Goal: Information Seeking & Learning: Check status

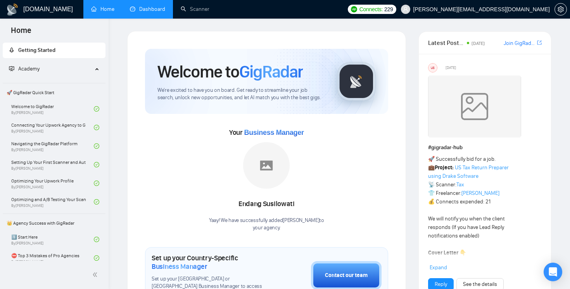
click at [150, 12] on link "Dashboard" at bounding box center [147, 9] width 35 height 7
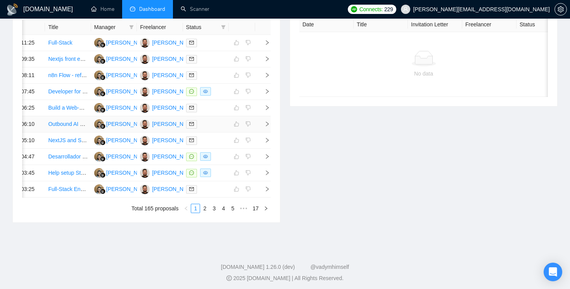
scroll to position [354, 0]
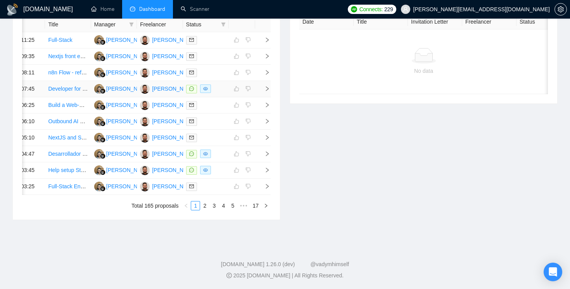
click at [266, 91] on icon "right" at bounding box center [267, 88] width 3 height 5
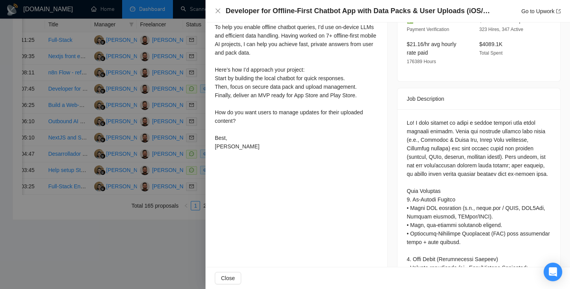
scroll to position [278, 0]
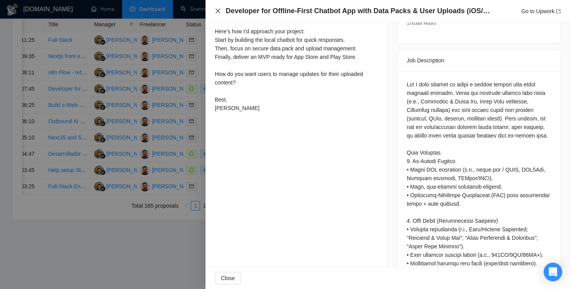
click at [218, 12] on icon "close" at bounding box center [218, 11] width 6 height 6
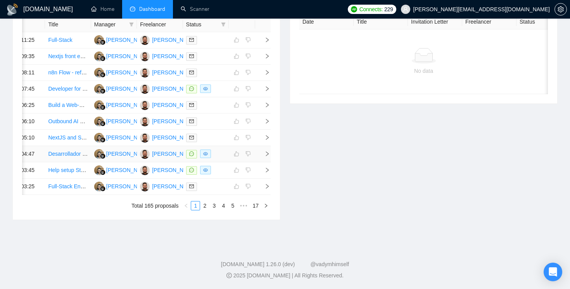
click at [265, 157] on icon "right" at bounding box center [266, 153] width 5 height 5
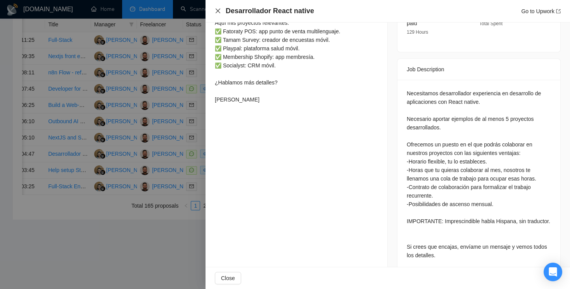
click at [218, 12] on icon "close" at bounding box center [218, 11] width 6 height 6
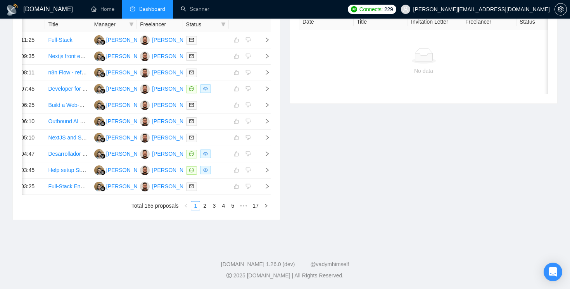
scroll to position [419, 0]
click at [207, 206] on link "2" at bounding box center [204, 206] width 9 height 9
click at [549, 266] on div "Open Intercom Messenger" at bounding box center [553, 272] width 21 height 21
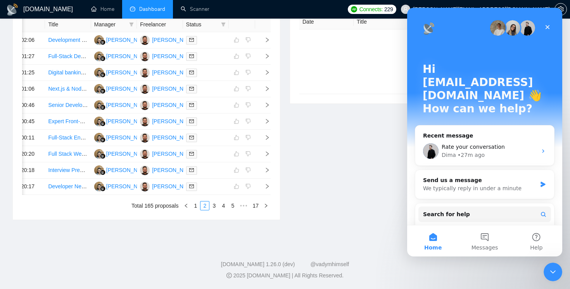
scroll to position [0, 0]
click at [537, 137] on div "Rate your conversation Dima • 27m ago" at bounding box center [484, 151] width 139 height 29
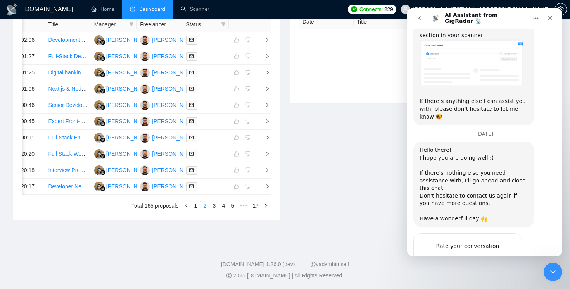
scroll to position [135, 0]
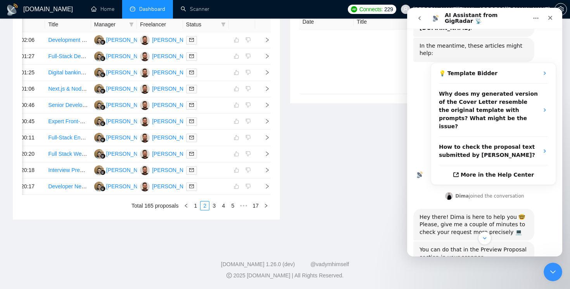
click at [421, 18] on icon "go back" at bounding box center [419, 18] width 6 height 6
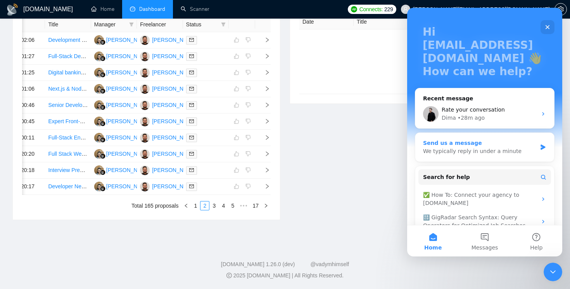
scroll to position [55, 0]
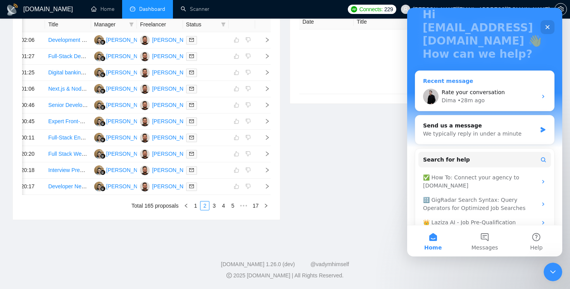
click at [545, 93] on icon "Intercom messenger" at bounding box center [543, 96] width 6 height 6
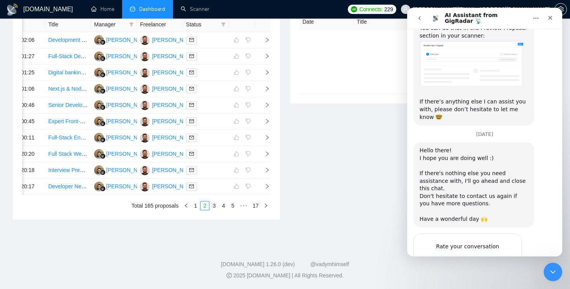
scroll to position [357, 0]
click at [418, 20] on icon "go back" at bounding box center [419, 18] width 6 height 6
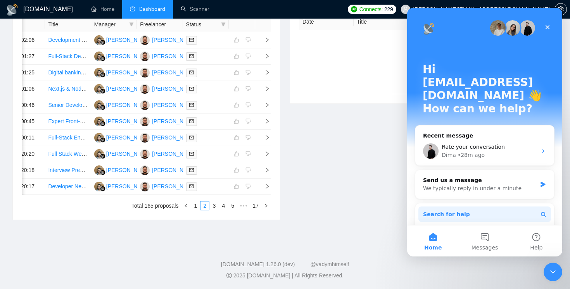
scroll to position [55, 0]
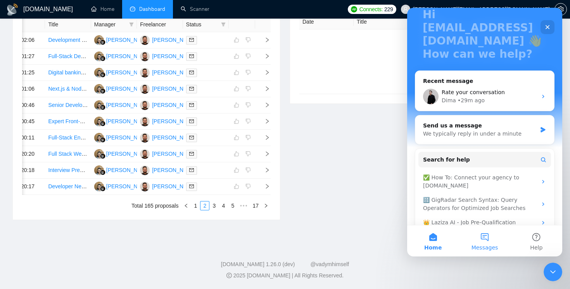
click at [484, 247] on span "Messages" at bounding box center [484, 247] width 27 height 5
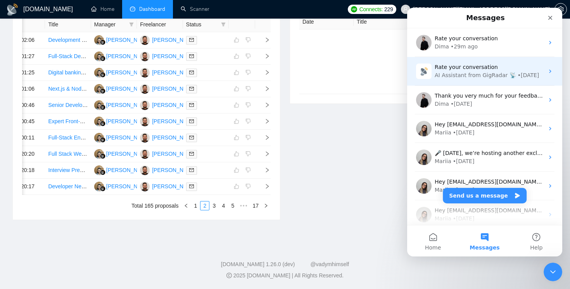
click at [487, 75] on div "AI Assistant from GigRadar 📡" at bounding box center [475, 75] width 81 height 8
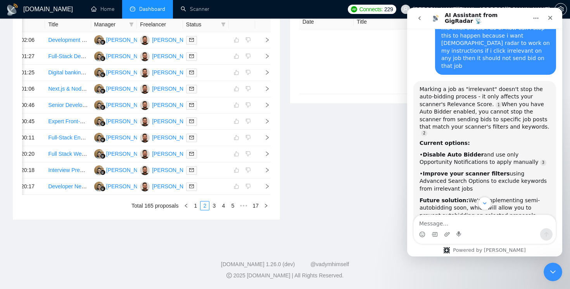
scroll to position [2544, 0]
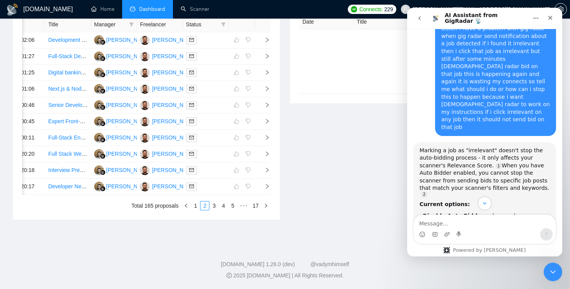
click at [421, 17] on icon "go back" at bounding box center [419, 18] width 6 height 6
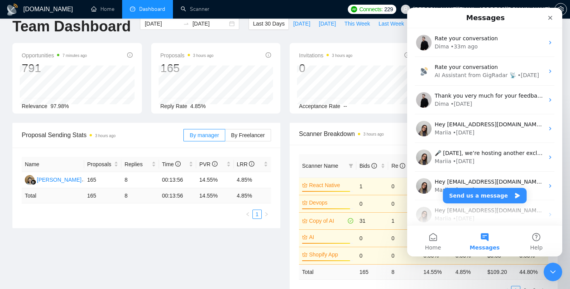
scroll to position [0, 0]
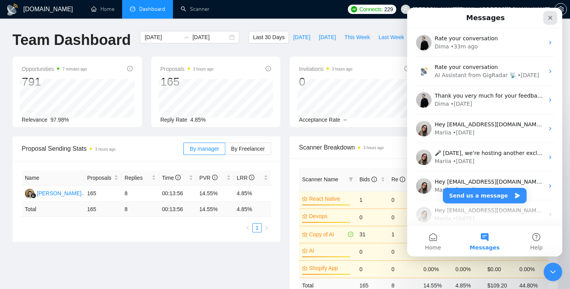
click at [554, 17] on div "Close" at bounding box center [550, 18] width 14 height 14
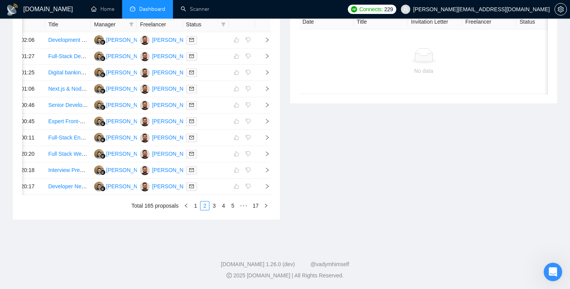
scroll to position [408, 0]
click at [216, 210] on link "3" at bounding box center [214, 206] width 9 height 9
click at [191, 203] on link "1" at bounding box center [195, 206] width 9 height 9
click at [545, 266] on div "Open Intercom Messenger" at bounding box center [552, 271] width 26 height 26
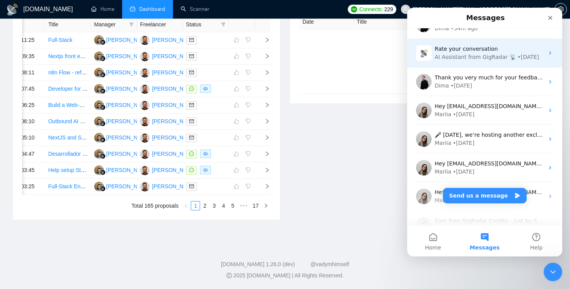
scroll to position [18, 0]
click at [528, 57] on div "• 1d ago" at bounding box center [529, 57] width 22 height 8
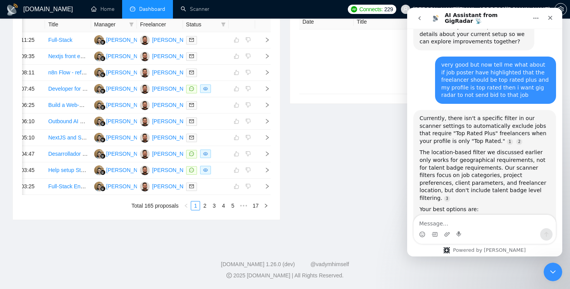
scroll to position [3347, 0]
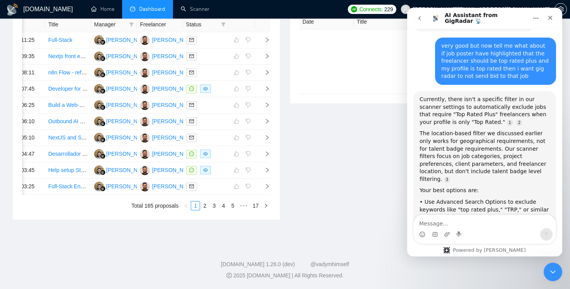
click at [421, 15] on icon "go back" at bounding box center [419, 18] width 6 height 6
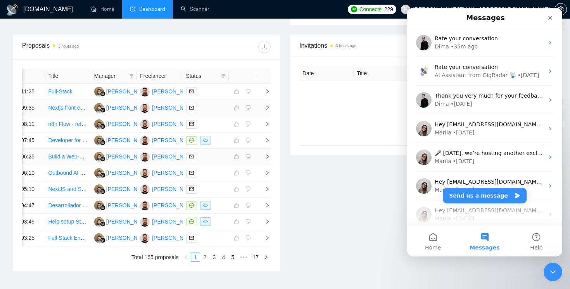
scroll to position [290, 0]
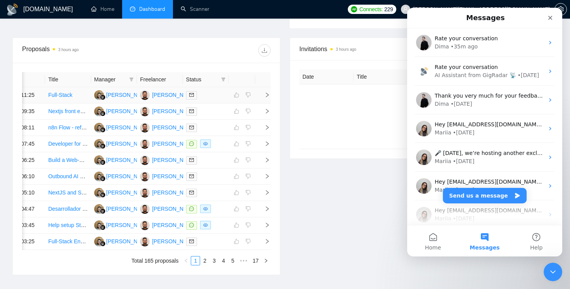
click at [267, 97] on icon "right" at bounding box center [266, 94] width 5 height 5
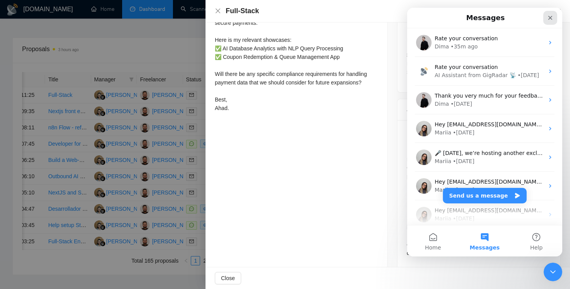
click at [554, 18] on div "Close" at bounding box center [550, 18] width 14 height 14
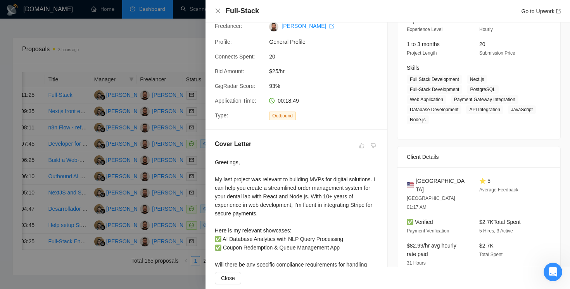
scroll to position [86, 0]
click at [236, 71] on span "Bid Amount:" at bounding box center [229, 72] width 29 height 6
click at [205, 47] on div "Proposal Details Date: 05 Sep, 2025 11:25 Scanner: NextJS Status: Sent Manager:…" at bounding box center [296, 33] width 182 height 194
click at [219, 11] on icon "close" at bounding box center [218, 11] width 6 height 6
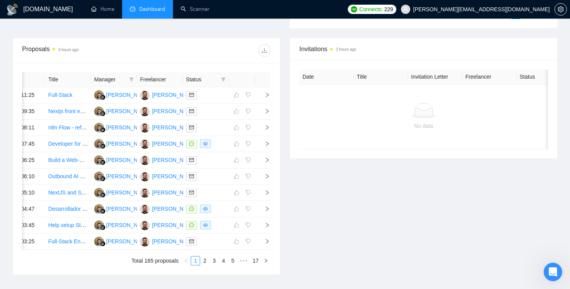
click at [271, 125] on div "Date Title Manager Freelancer Status 05 Sep, 2025 11:25 Full-Stack Endang Susil…" at bounding box center [146, 169] width 267 height 212
click at [267, 119] on td at bounding box center [263, 112] width 16 height 16
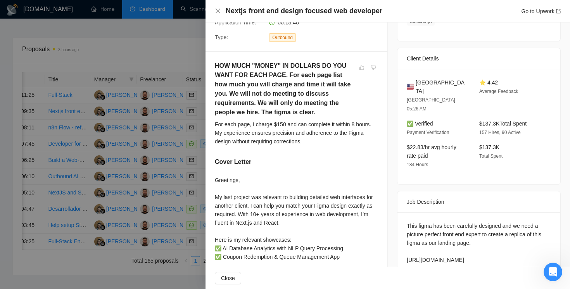
scroll to position [133, 0]
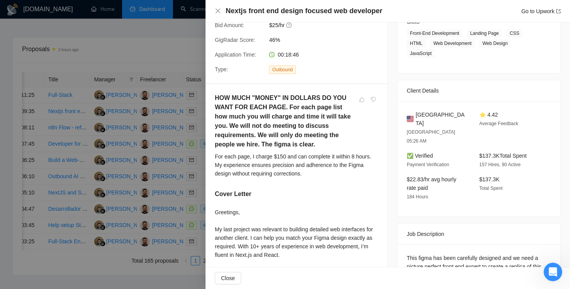
click at [182, 44] on div at bounding box center [285, 144] width 570 height 289
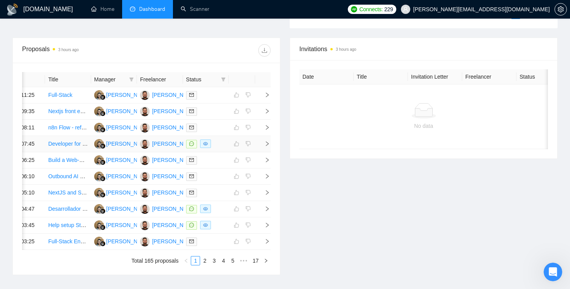
click at [267, 146] on icon "right" at bounding box center [267, 143] width 3 height 5
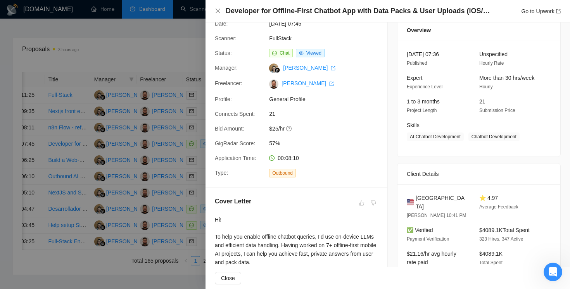
scroll to position [0, 0]
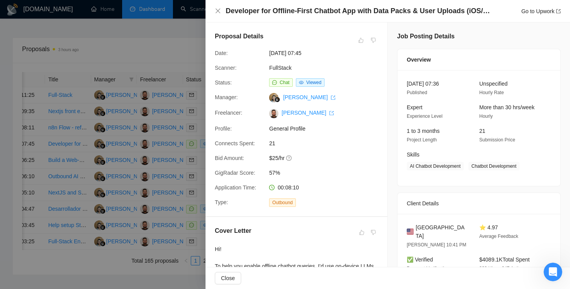
click at [180, 47] on div at bounding box center [285, 144] width 570 height 289
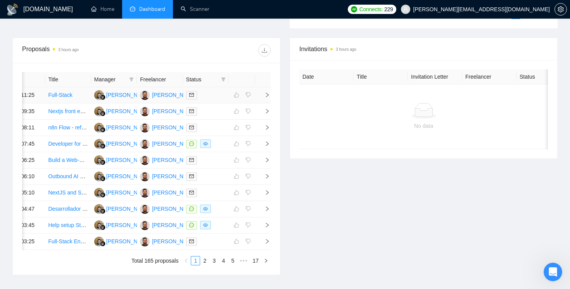
click at [267, 97] on icon "right" at bounding box center [266, 94] width 5 height 5
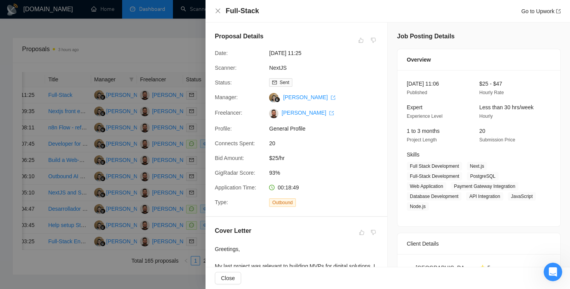
click at [195, 53] on div at bounding box center [285, 144] width 570 height 289
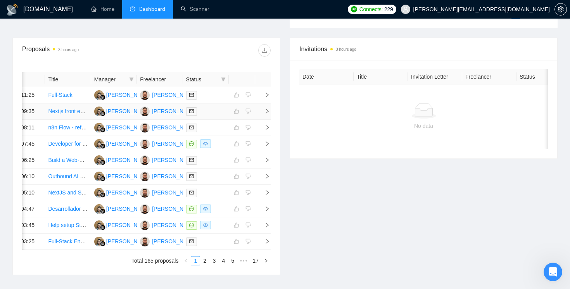
click at [267, 114] on icon "right" at bounding box center [266, 111] width 5 height 5
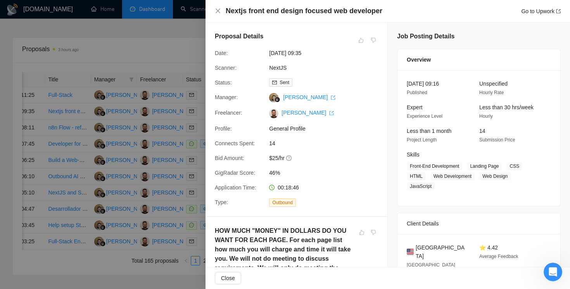
click at [183, 53] on div at bounding box center [285, 144] width 570 height 289
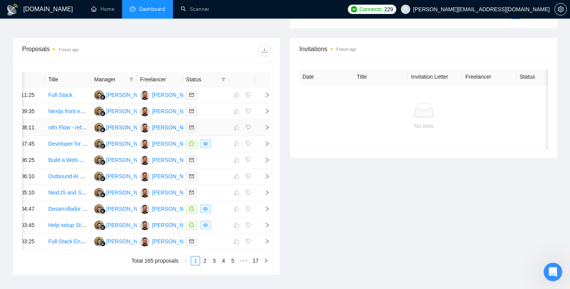
click at [270, 136] on td at bounding box center [263, 128] width 16 height 16
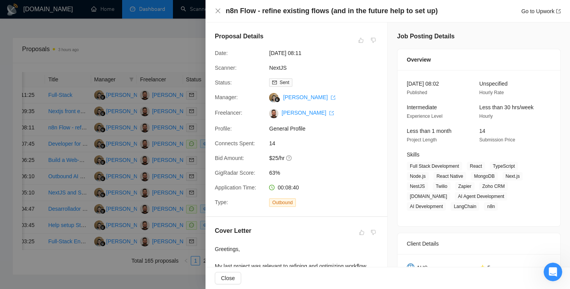
click at [214, 9] on div "n8n Flow - refine existing flows (and in the future help to set up) Go to Upwork" at bounding box center [387, 11] width 364 height 22
click at [217, 11] on icon "close" at bounding box center [218, 11] width 6 height 6
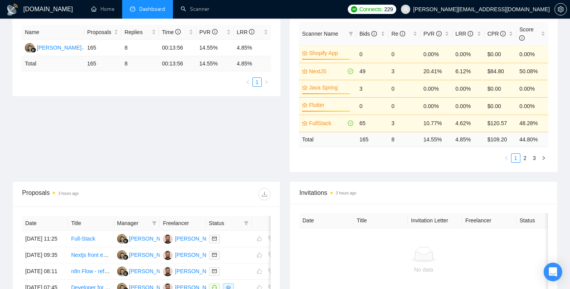
scroll to position [101, 0]
